Goal: Transaction & Acquisition: Purchase product/service

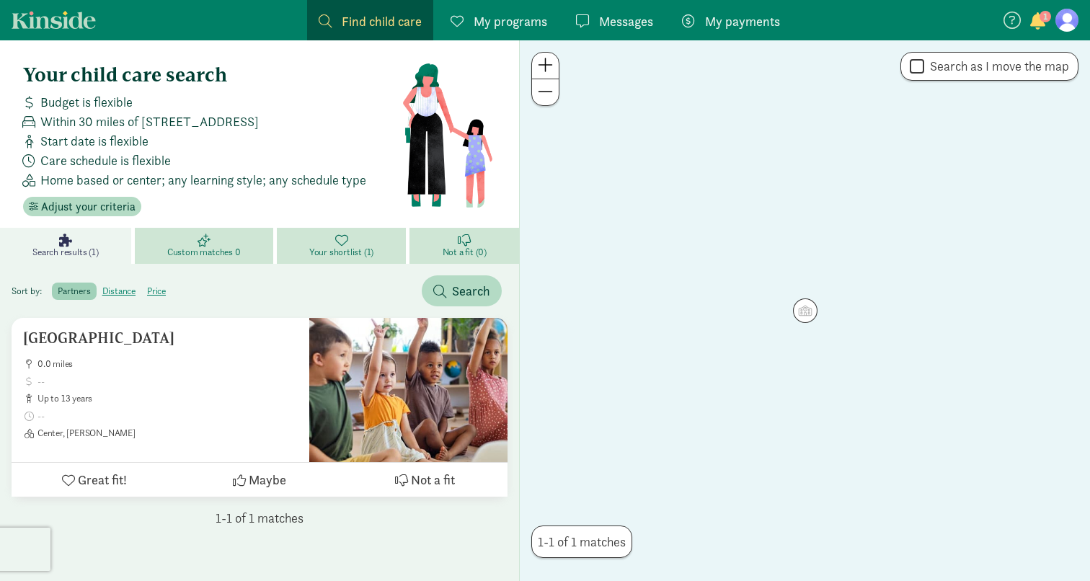
click at [1060, 20] on figure at bounding box center [1067, 20] width 23 height 23
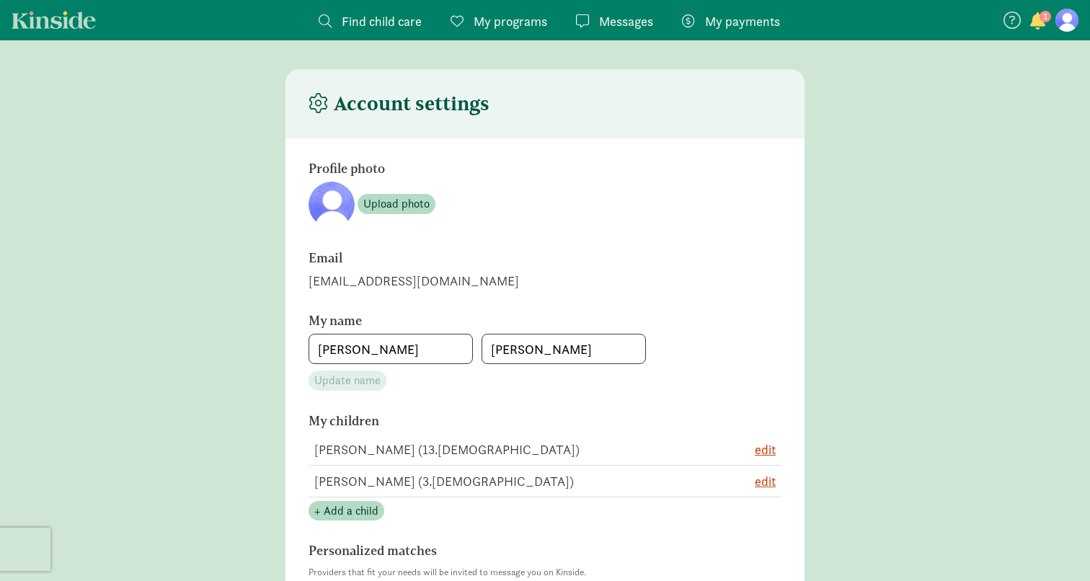
click at [751, 18] on span "My payments" at bounding box center [742, 21] width 75 height 19
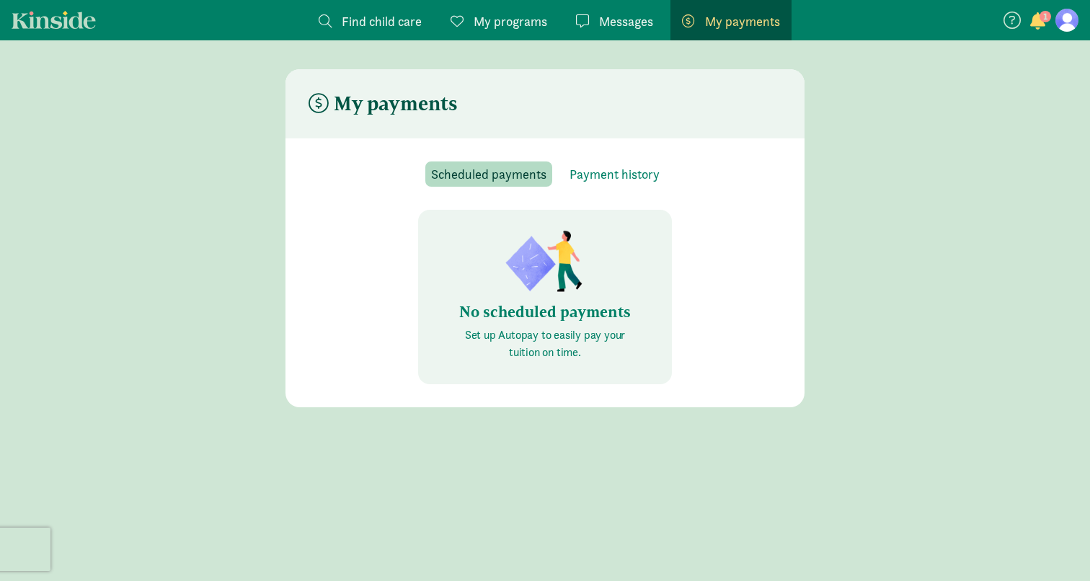
click at [585, 28] on div "Messages Messages" at bounding box center [614, 21] width 77 height 19
click at [595, 21] on div "Messages Messages" at bounding box center [614, 21] width 77 height 19
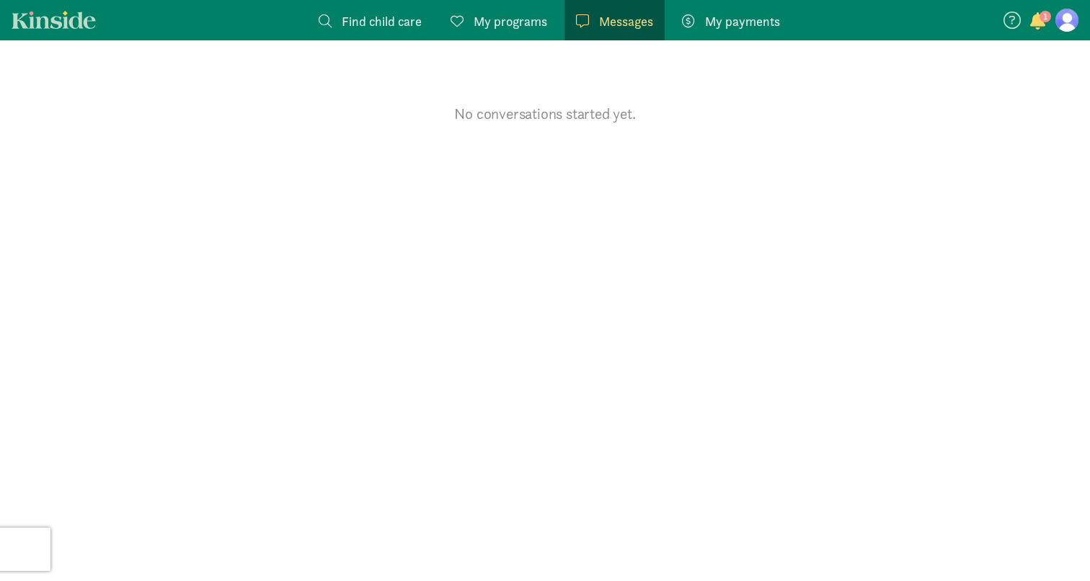
click at [701, 30] on div "My payments Pay" at bounding box center [731, 21] width 98 height 19
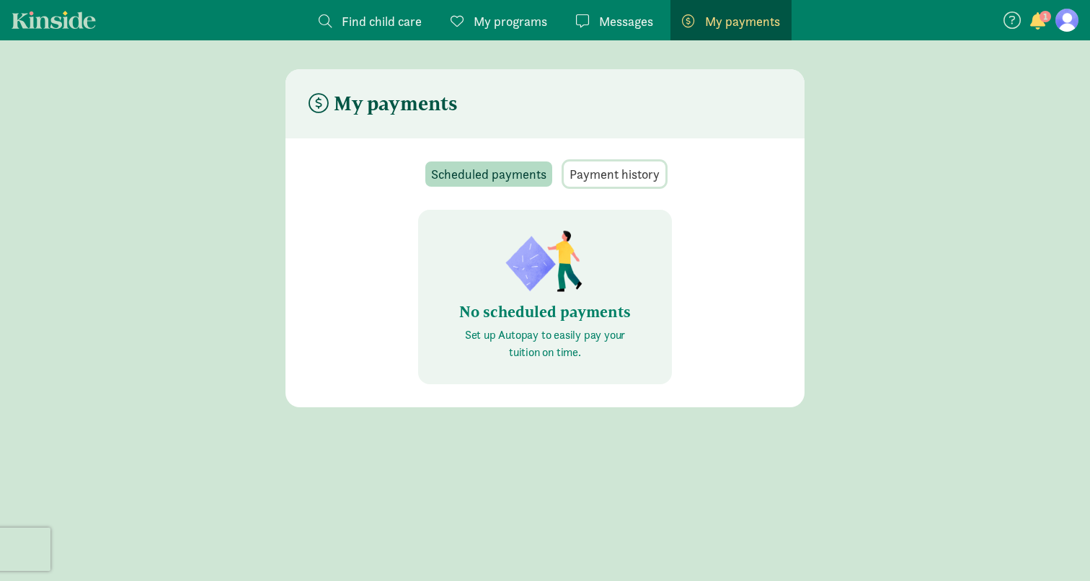
click at [654, 179] on span "Payment history" at bounding box center [615, 173] width 90 height 19
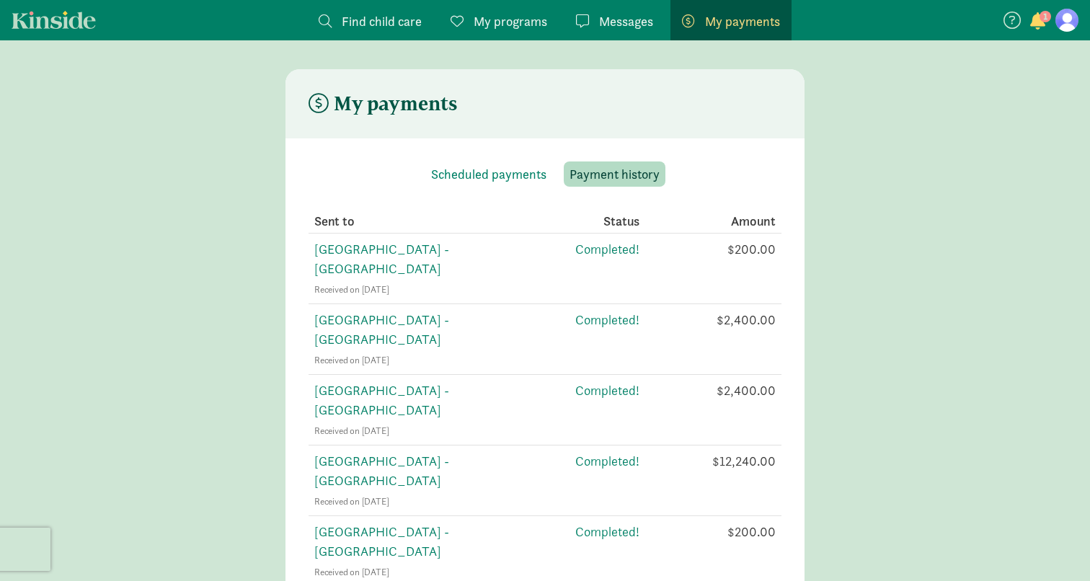
click at [823, 268] on main "My payments Scheduled payments Payment history Sent to Status Amount [GEOGRAPHI…" at bounding box center [545, 375] width 1090 height 612
click at [475, 31] on link "My programs Programs" at bounding box center [499, 20] width 120 height 40
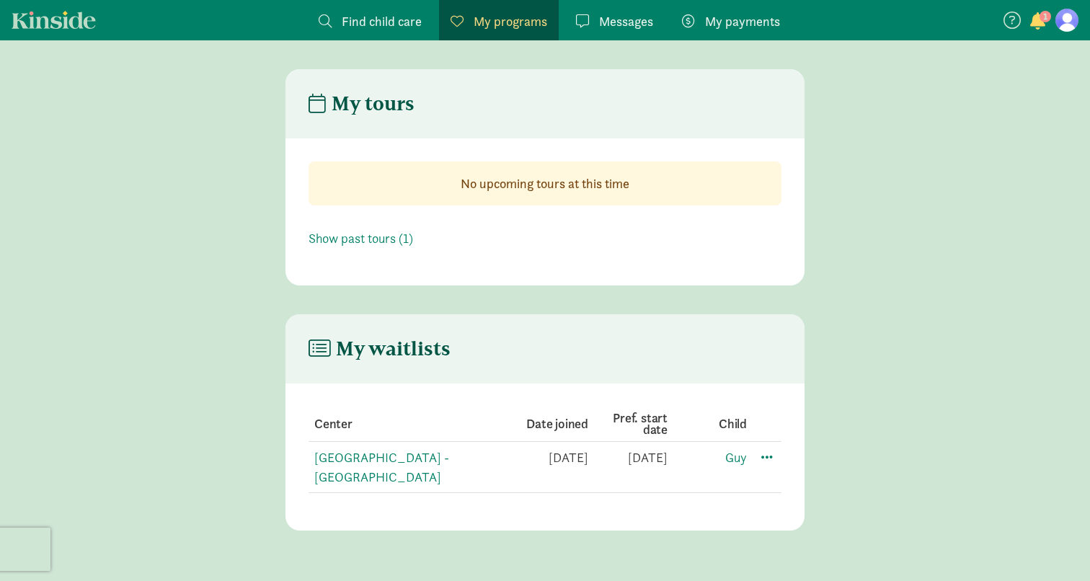
click at [386, 17] on span "Find child care" at bounding box center [382, 21] width 80 height 19
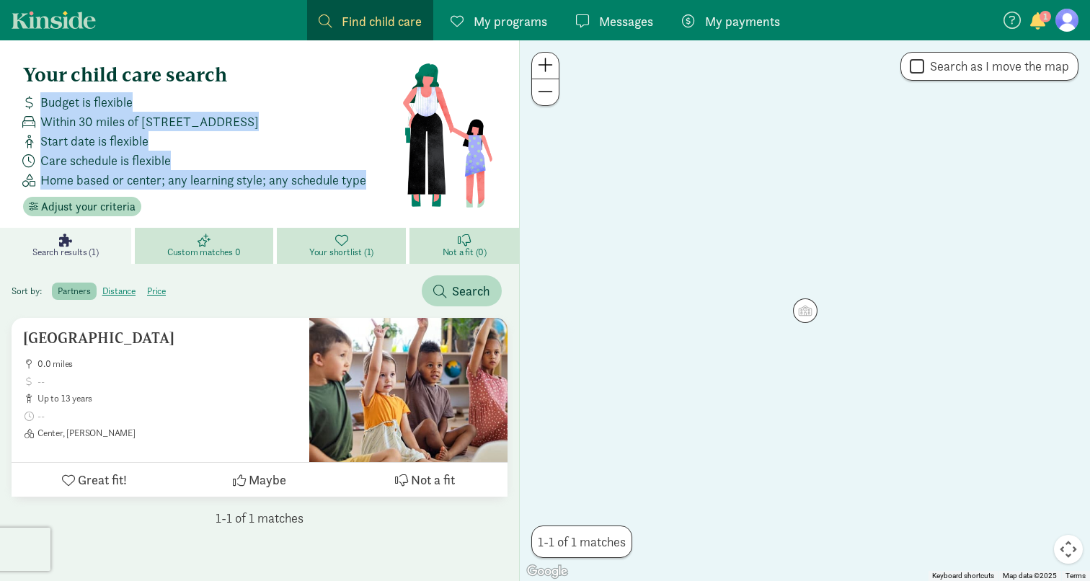
drag, startPoint x: 387, startPoint y: 181, endPoint x: 0, endPoint y: 92, distance: 397.4
click at [0, 92] on div "Your child care search Budget is flexible Within 30 miles of [STREET_ADDRESS] S…" at bounding box center [259, 133] width 519 height 187
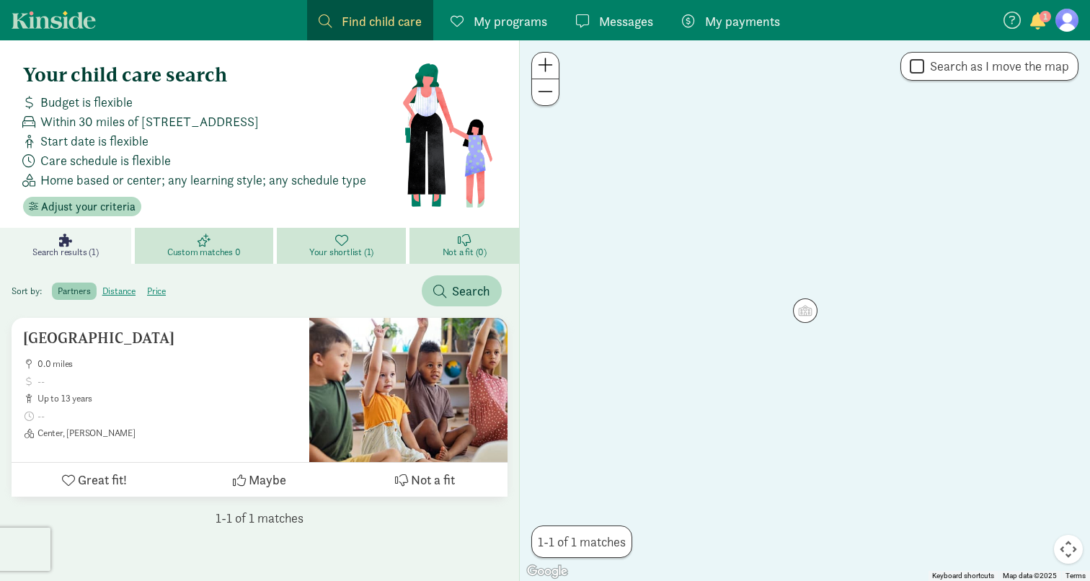
click at [39, 84] on h4 "Your child care search" at bounding box center [212, 74] width 379 height 23
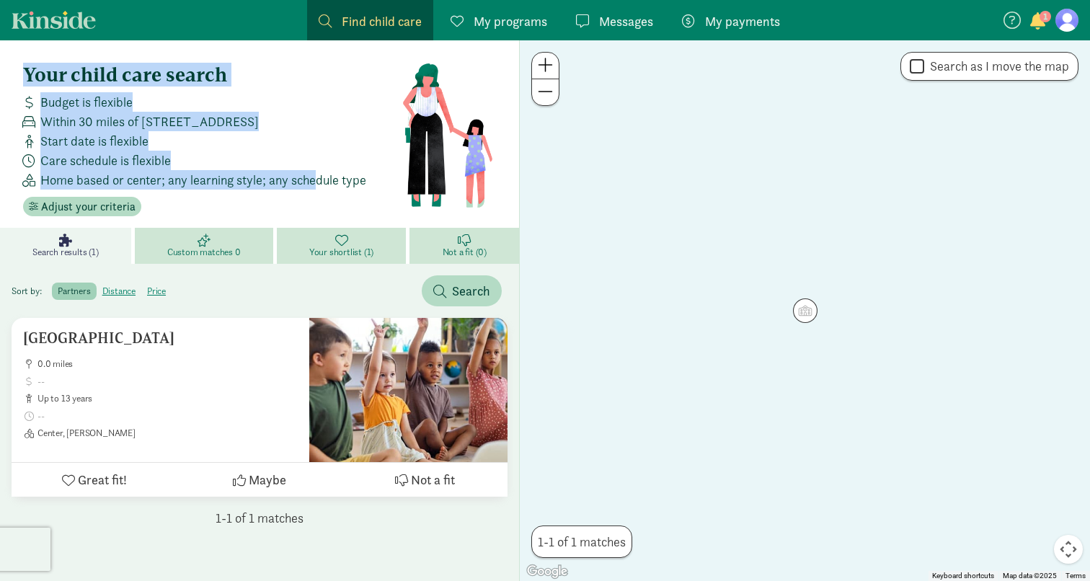
drag, startPoint x: 21, startPoint y: 66, endPoint x: 323, endPoint y: 176, distance: 321.4
click at [322, 176] on div "Your child care search Budget is flexible Within 30 miles of [STREET_ADDRESS] S…" at bounding box center [260, 140] width 496 height 176
drag, startPoint x: 373, startPoint y: 179, endPoint x: 0, endPoint y: 60, distance: 391.4
click at [0, 60] on div "Your child care search Budget is flexible Within 30 miles of [STREET_ADDRESS] S…" at bounding box center [259, 133] width 519 height 187
click at [693, 320] on div at bounding box center [805, 310] width 570 height 541
